Goal: Entertainment & Leisure: Consume media (video, audio)

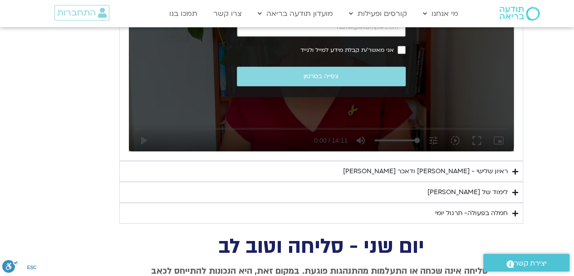
scroll to position [1194, 0]
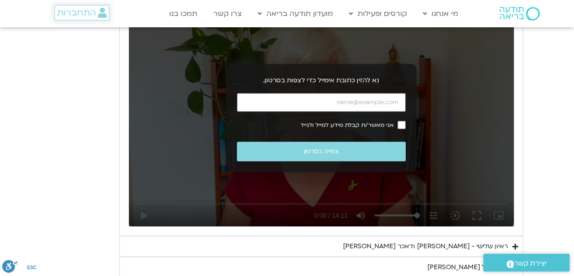
click at [89, 13] on span "התחברות" at bounding box center [76, 13] width 39 height 10
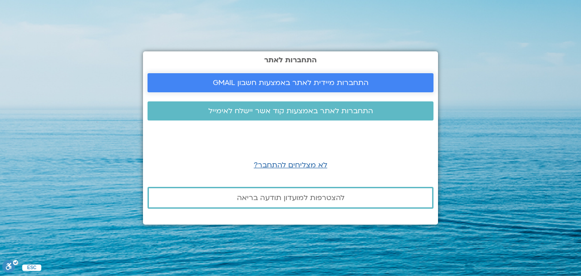
click at [259, 82] on span "התחברות מיידית לאתר באמצעות חשבון GMAIL" at bounding box center [291, 83] width 156 height 8
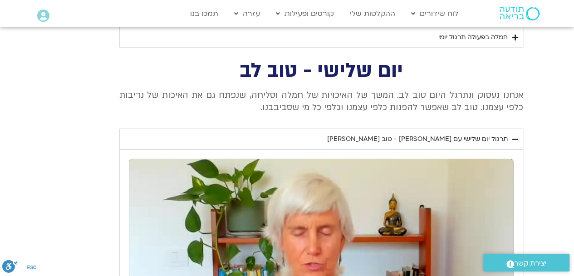
scroll to position [908, 0]
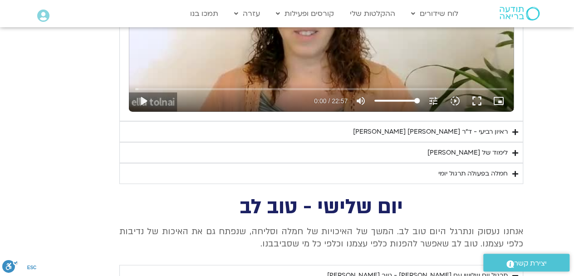
click at [487, 153] on div "לימוד של טארה" at bounding box center [468, 152] width 80 height 11
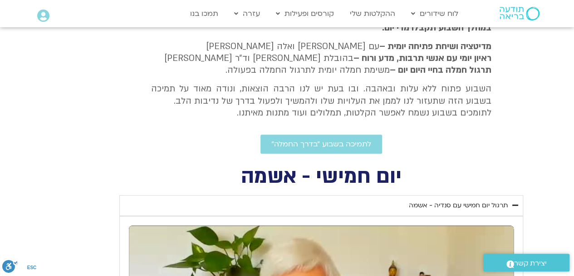
scroll to position [227, 0]
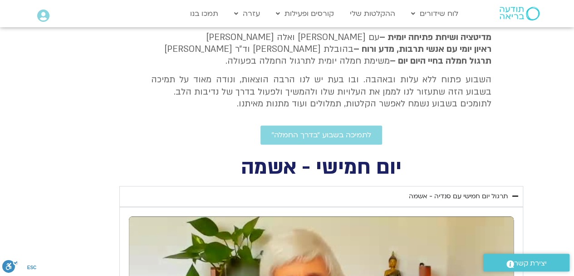
click at [514, 193] on icon "Accordion. Open links with Enter or Space, close with Escape, and navigate with…" at bounding box center [516, 196] width 6 height 7
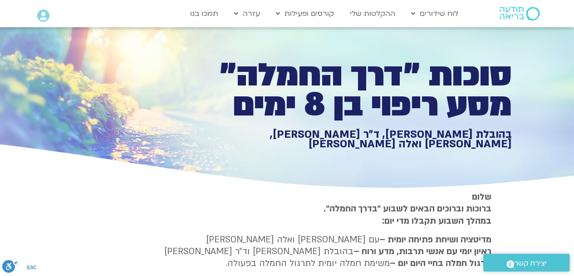
scroll to position [0, 0]
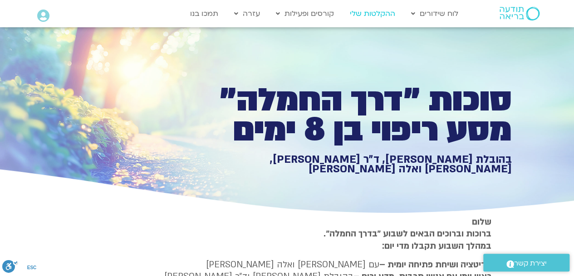
click at [378, 13] on link "ההקלטות שלי" at bounding box center [373, 13] width 54 height 17
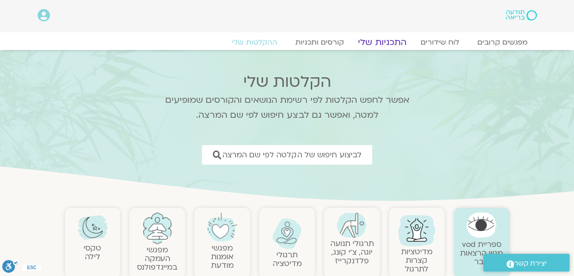
click at [380, 40] on link "התכניות שלי" at bounding box center [382, 42] width 70 height 11
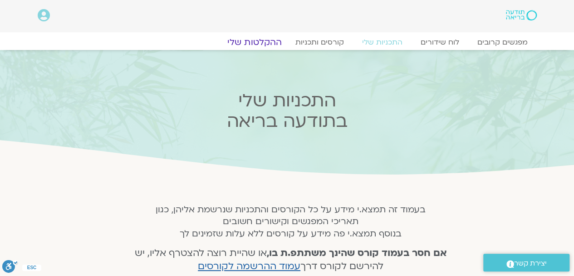
click at [267, 43] on link "ההקלטות שלי" at bounding box center [255, 42] width 76 height 11
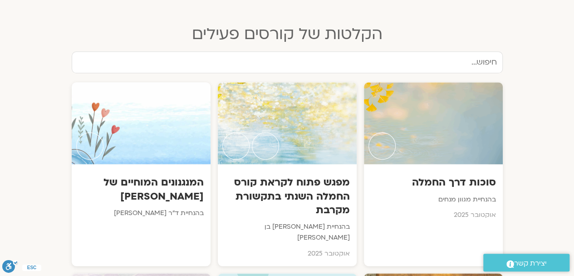
scroll to position [454, 0]
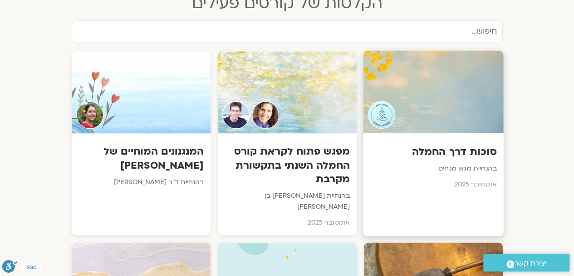
click at [415, 79] on div at bounding box center [433, 91] width 140 height 83
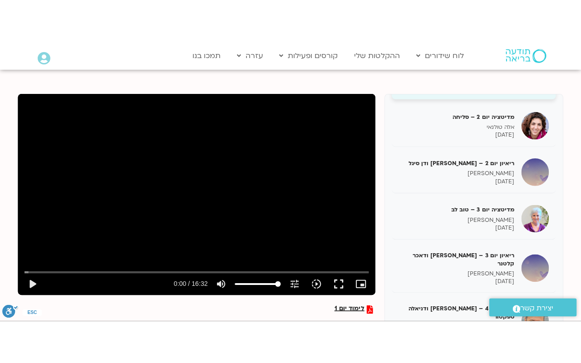
scroll to position [91, 0]
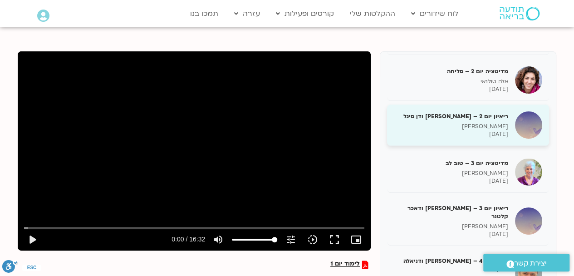
click at [489, 126] on p "[PERSON_NAME]" at bounding box center [451, 127] width 114 height 8
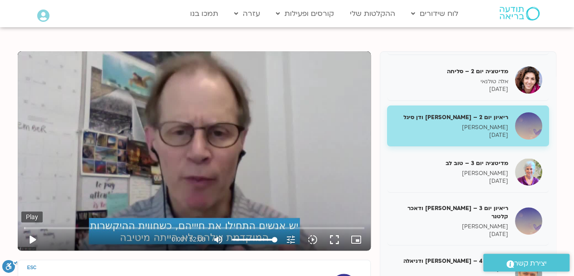
click at [32, 239] on button "play_arrow" at bounding box center [32, 239] width 22 height 22
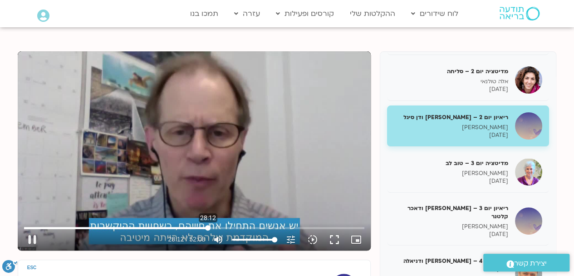
click at [208, 225] on input "Seek" at bounding box center [194, 227] width 341 height 5
click at [174, 225] on input "Seek" at bounding box center [194, 227] width 341 height 5
click at [132, 226] on input "Seek" at bounding box center [194, 227] width 341 height 5
click at [102, 226] on input "Seek" at bounding box center [194, 227] width 341 height 5
click at [88, 226] on input "Seek" at bounding box center [194, 227] width 341 height 5
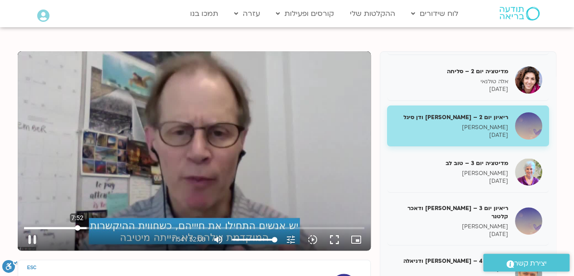
click at [77, 226] on input "Seek" at bounding box center [194, 227] width 341 height 5
click at [66, 226] on input "Seek" at bounding box center [194, 227] width 341 height 5
click at [336, 235] on button "fullscreen" at bounding box center [335, 239] width 22 height 22
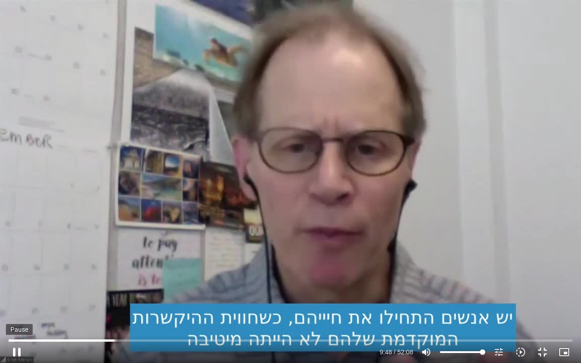
click at [13, 348] on button "pause" at bounding box center [17, 352] width 22 height 22
click at [20, 349] on button "play_arrow" at bounding box center [17, 352] width 22 height 22
click at [111, 338] on input "Seek" at bounding box center [291, 340] width 564 height 5
click at [104, 339] on input "Seek" at bounding box center [291, 340] width 564 height 5
click at [112, 339] on input "Seek" at bounding box center [291, 340] width 564 height 5
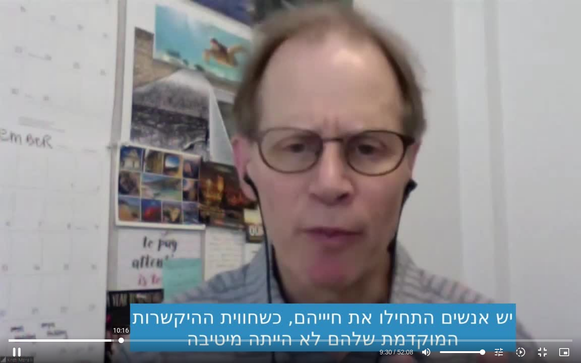
click at [121, 341] on input "Seek" at bounding box center [291, 340] width 564 height 5
click at [14, 349] on button "pause" at bounding box center [17, 352] width 22 height 22
click at [14, 349] on button "play_arrow" at bounding box center [17, 352] width 22 height 22
type input "809.962155"
click at [501, 353] on icon "tune" at bounding box center [499, 352] width 11 height 11
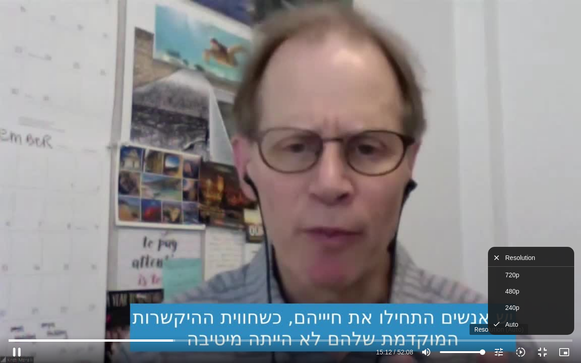
click at [501, 353] on icon "tune" at bounding box center [499, 352] width 11 height 11
click at [545, 353] on button "fullscreen_exit" at bounding box center [543, 352] width 22 height 22
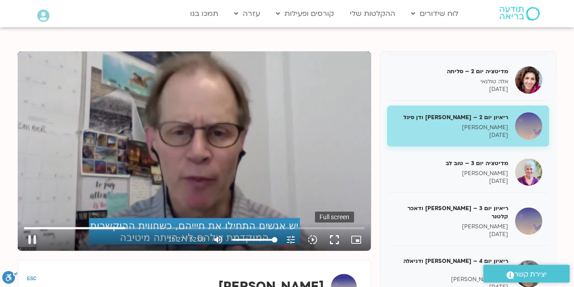
click at [334, 240] on button "fullscreen" at bounding box center [335, 239] width 22 height 22
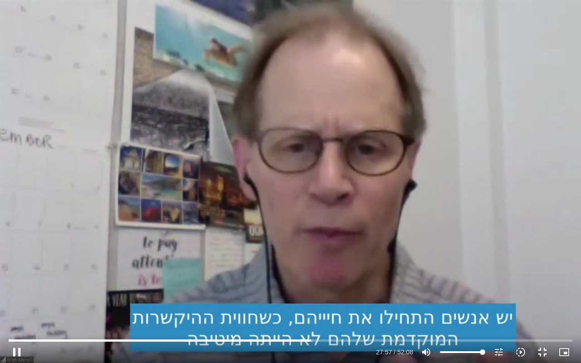
click at [581, 99] on div "Skip Ad 46:09 pause 27:57 / 52:08 volume_up Mute tune Resolution Auto 720p slow…" at bounding box center [290, 181] width 581 height 363
click at [21, 347] on button "play_arrow" at bounding box center [17, 352] width 22 height 22
click at [282, 341] on input "Seek" at bounding box center [291, 340] width 564 height 5
click at [292, 342] on input "Seek" at bounding box center [291, 340] width 564 height 5
click at [303, 341] on input "Seek" at bounding box center [291, 340] width 564 height 5
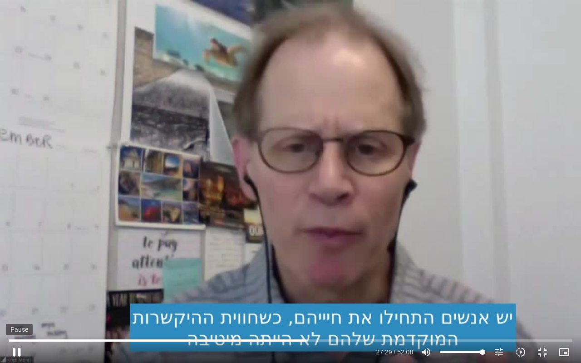
click at [19, 351] on button "pause" at bounding box center [17, 352] width 22 height 22
click at [20, 349] on button "play_arrow" at bounding box center [17, 352] width 22 height 22
click at [304, 340] on input "Seek" at bounding box center [291, 340] width 564 height 5
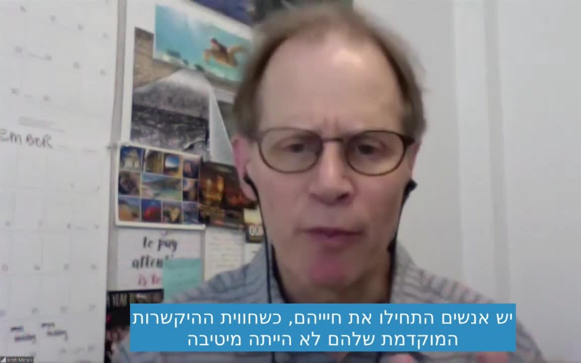
drag, startPoint x: 505, startPoint y: 363, endPoint x: 221, endPoint y: 257, distance: 303.3
click at [221, 257] on div "Skip Ad 38:40 pause 28:08 / 52:08 volume_up Mute tune Resolution Auto 720p slow…" at bounding box center [290, 181] width 581 height 363
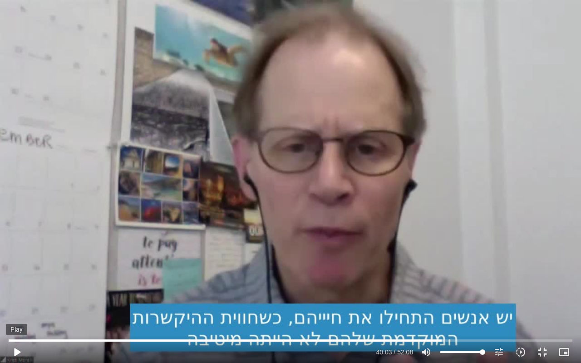
click at [16, 350] on button "play_arrow" at bounding box center [17, 352] width 22 height 22
click at [21, 351] on button "pause" at bounding box center [17, 352] width 22 height 22
click at [16, 352] on button "play_arrow" at bounding box center [17, 352] width 22 height 22
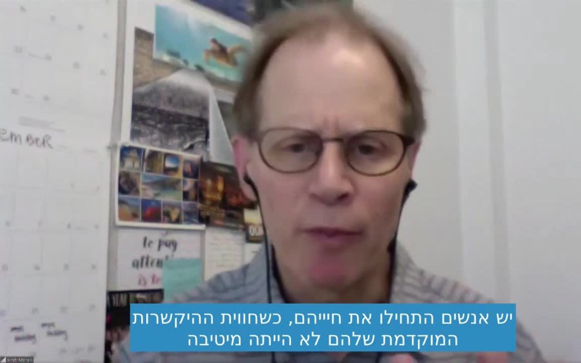
click at [581, 363] on div at bounding box center [290, 350] width 581 height 28
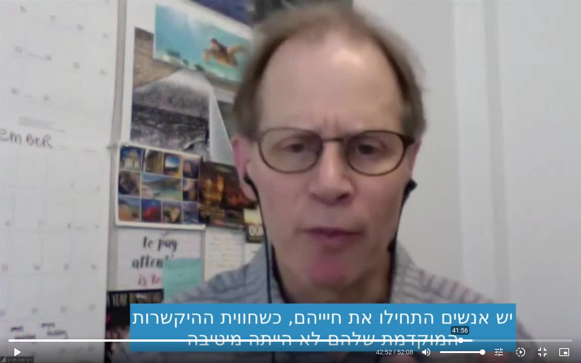
click at [460, 340] on input "Seek" at bounding box center [291, 340] width 564 height 5
click at [17, 349] on button "play_arrow" at bounding box center [17, 352] width 22 height 22
click at [455, 340] on input "Seek" at bounding box center [291, 340] width 564 height 5
click at [530, 322] on div "Skip Ad 41:10 pause 42:33 / 52:08 volume_up Mute tune Resolution Auto 720p slow…" at bounding box center [290, 181] width 581 height 363
click at [532, 328] on div "Skip Ad 41:10 play_arrow 42:34 / 52:08 volume_up Mute tune Resolution Auto 720p…" at bounding box center [290, 181] width 581 height 363
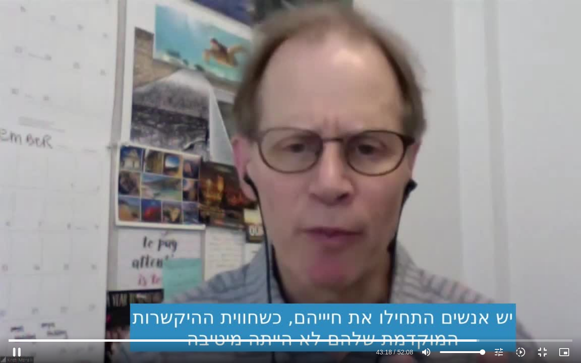
click at [532, 328] on div "Skip Ad 41:10 pause 43:18 / 52:08 volume_up Mute tune Resolution Auto 720p slow…" at bounding box center [290, 181] width 581 height 363
type input "2598.73827"
